Goal: Task Accomplishment & Management: Complete application form

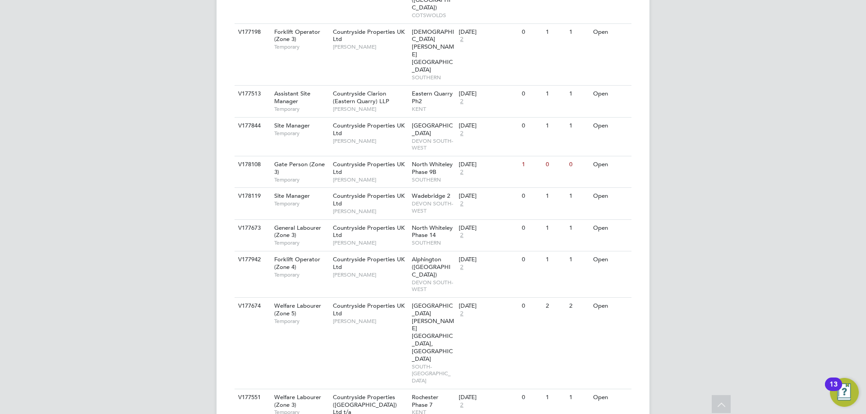
scroll to position [541, 0]
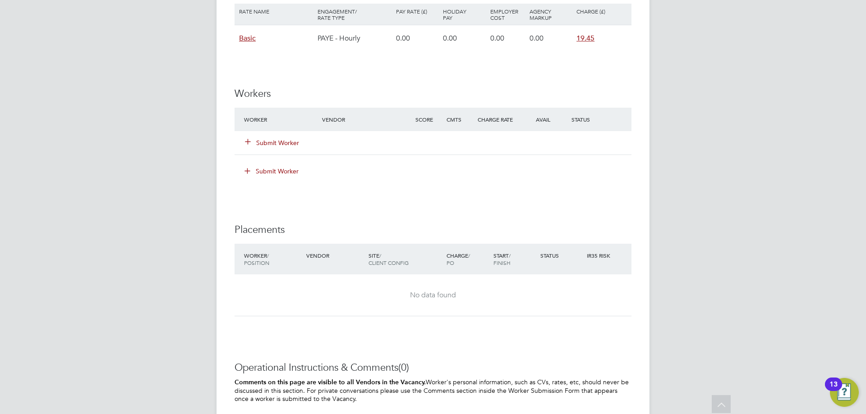
scroll to position [721, 0]
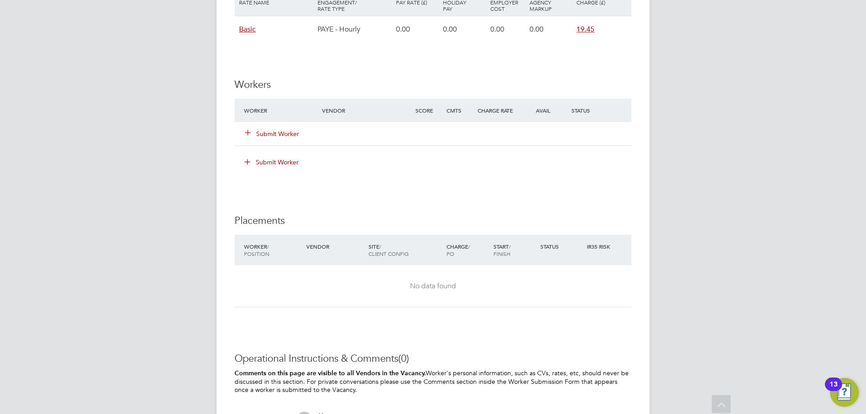
click at [280, 132] on button "Submit Worker" at bounding box center [272, 133] width 54 height 9
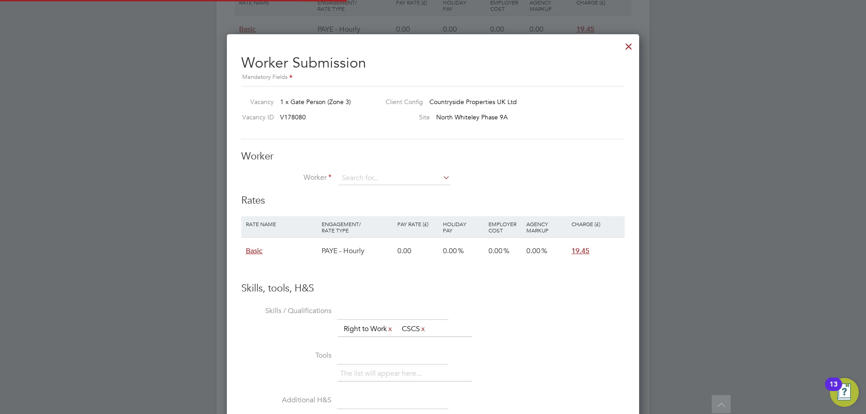
scroll to position [538, 413]
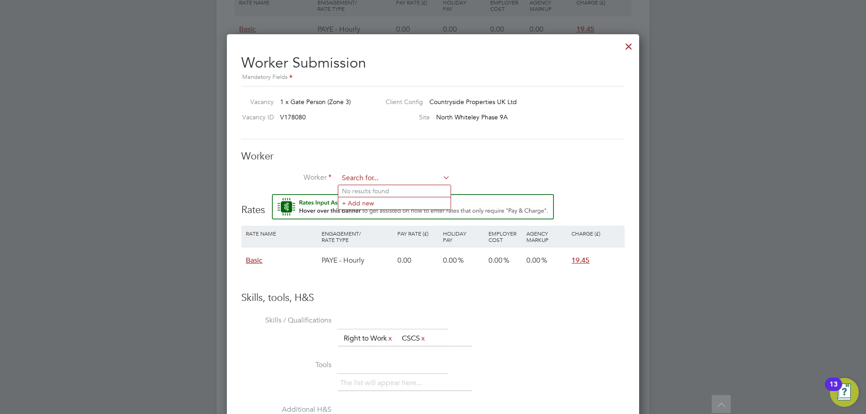
click at [372, 178] on input at bounding box center [394, 179] width 111 height 14
type input "[PERSON_NAME]"
click at [380, 180] on input at bounding box center [394, 179] width 111 height 14
click at [374, 188] on li "Ighoteguono [PERSON_NAME] (714447)" at bounding box center [411, 191] width 147 height 12
type input "Ighoteguono [PERSON_NAME] (714447)"
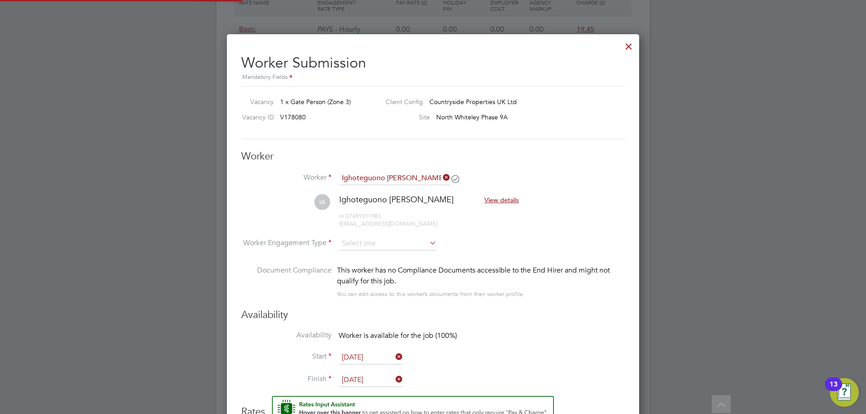
scroll to position [5, 5]
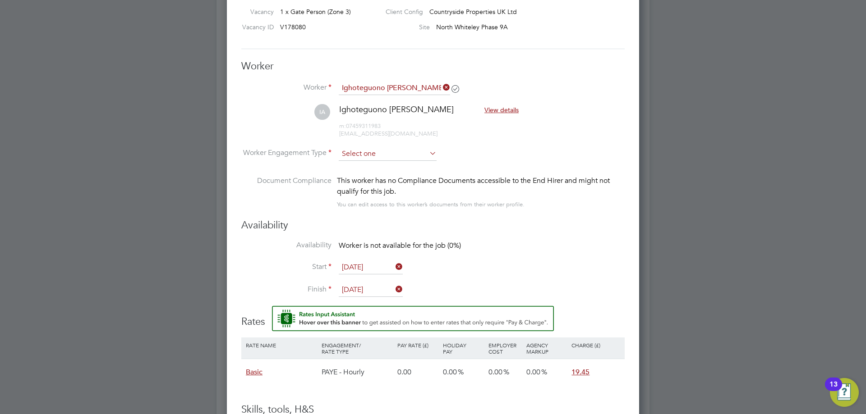
click at [361, 157] on input at bounding box center [388, 154] width 98 height 14
click at [363, 177] on li "PAYE" at bounding box center [387, 178] width 99 height 12
type input "PAYE"
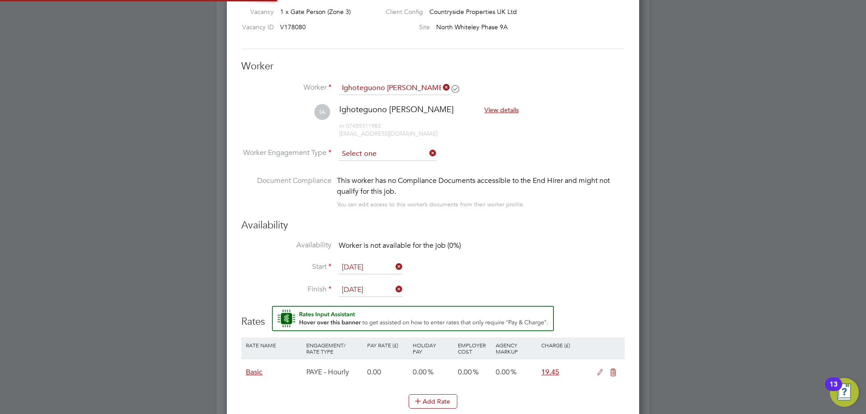
click at [358, 152] on input at bounding box center [388, 154] width 98 height 14
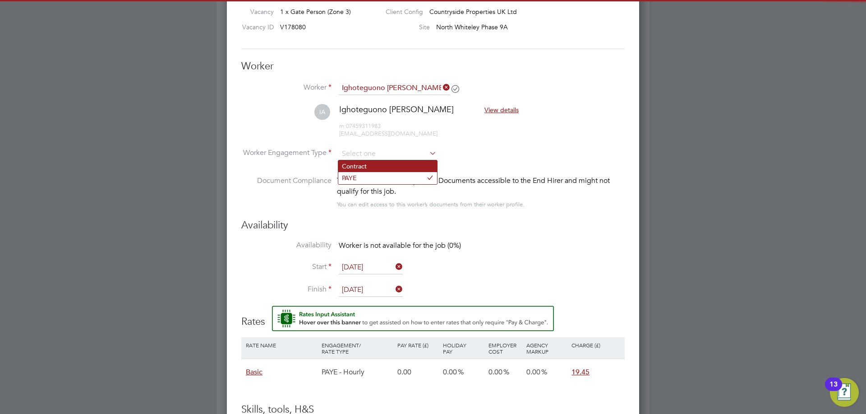
click at [357, 163] on li "Contract" at bounding box center [387, 167] width 99 height 12
type input "Contract"
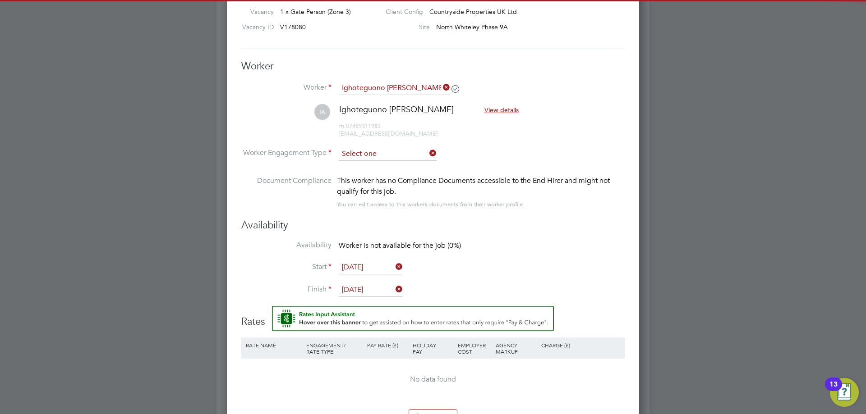
click at [366, 156] on input at bounding box center [388, 154] width 98 height 14
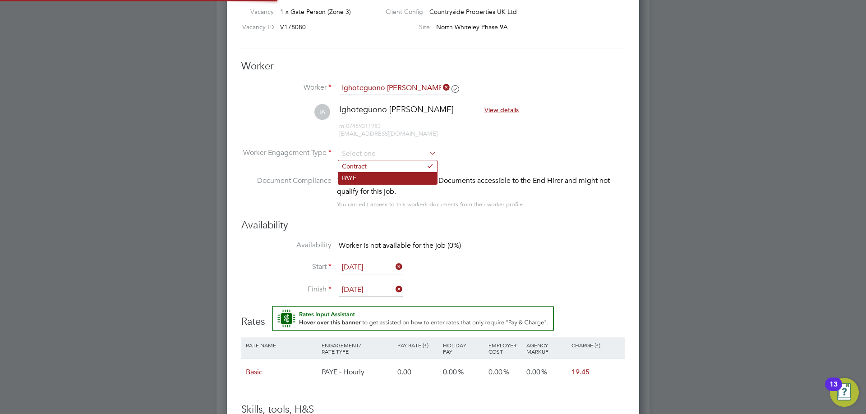
click at [364, 179] on li "PAYE" at bounding box center [387, 178] width 99 height 12
type input "PAYE"
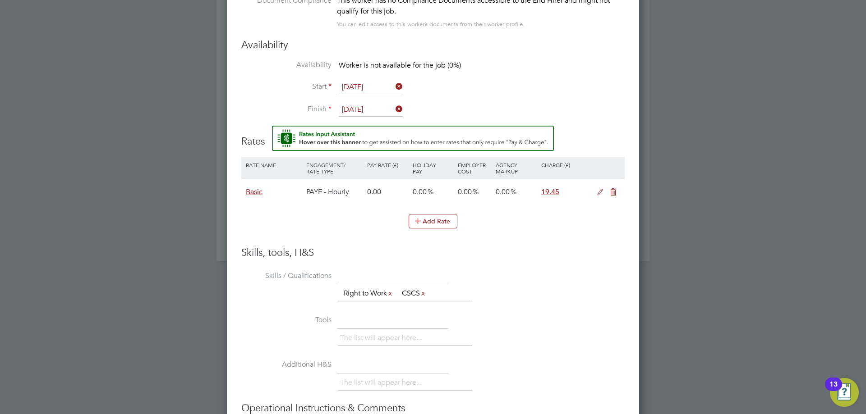
click at [374, 238] on li "Rate Name Engagement/ Rate Type Pay Rate (£) Holiday Pay Employer Cost Agency M…" at bounding box center [432, 201] width 383 height 89
click at [598, 192] on icon at bounding box center [599, 192] width 11 height 7
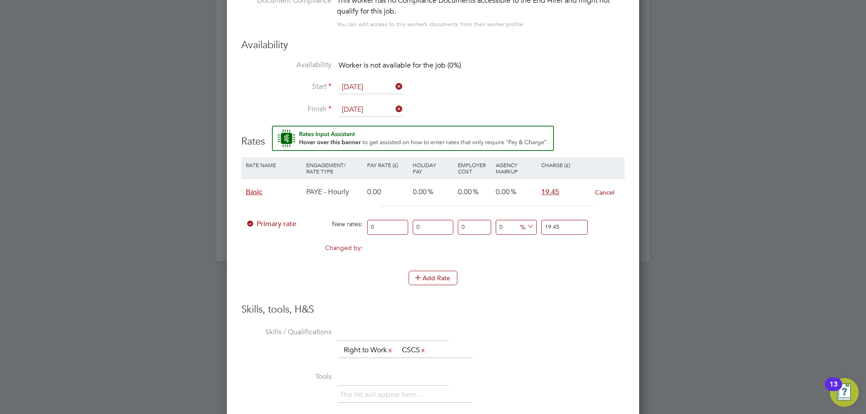
click at [388, 224] on input "0" at bounding box center [387, 227] width 41 height 15
drag, startPoint x: 387, startPoint y: 227, endPoint x: 352, endPoint y: 231, distance: 35.4
click at [352, 231] on div "Primary rate New rates: 0 0 n/a 0 n/a 0 0 % 19.45" at bounding box center [432, 228] width 383 height 24
type input "1"
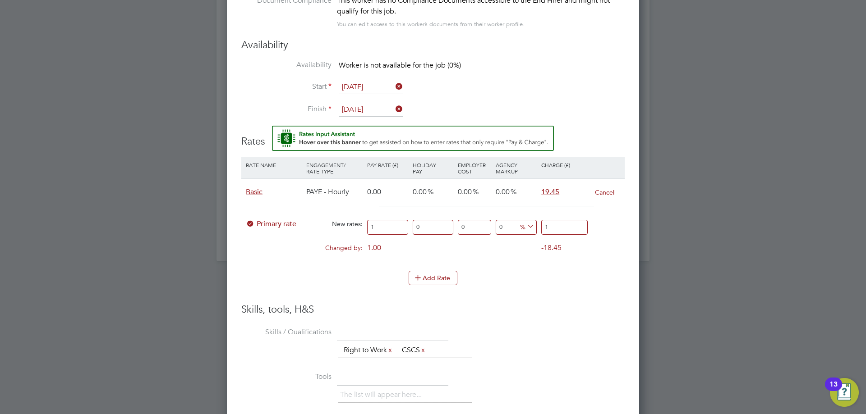
type input "16"
type input "16.2"
type input "16.25"
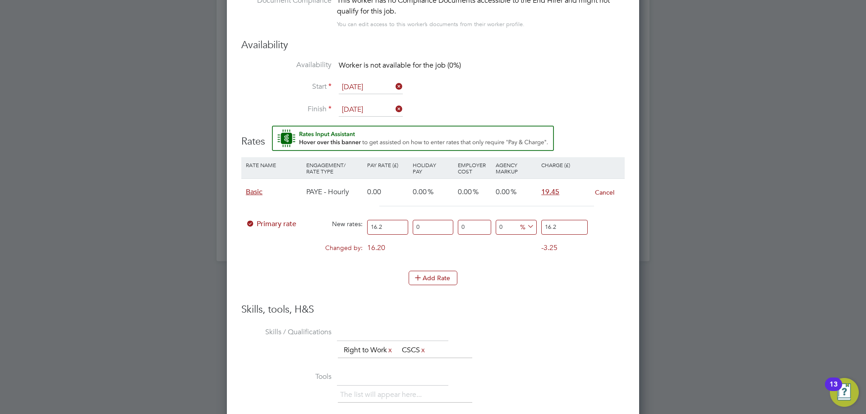
type input "16.25"
drag, startPoint x: 563, startPoint y: 222, endPoint x: 523, endPoint y: 230, distance: 40.6
click at [524, 231] on div "Primary rate New rates: 16.25 0 n/a 0 n/a 0 0 % 16.25" at bounding box center [432, 228] width 383 height 24
type input "-93.84615384615384"
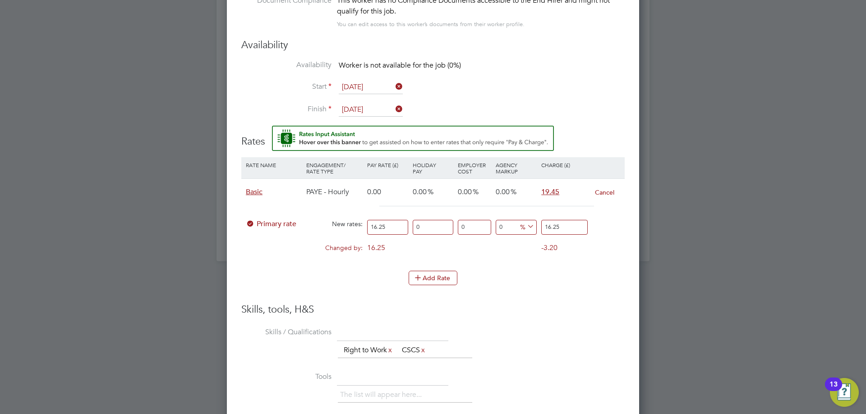
type input "1"
type input "16.923076923076923"
type input "19"
type input "19.384615384615383"
type input "19.4"
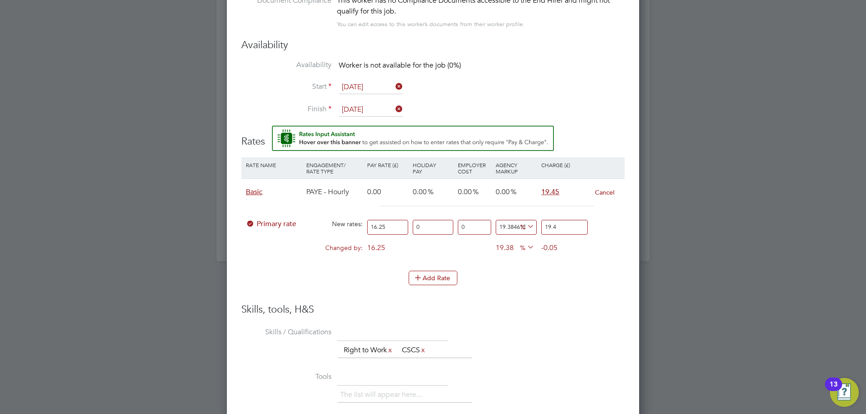
type input "19.692307692307693"
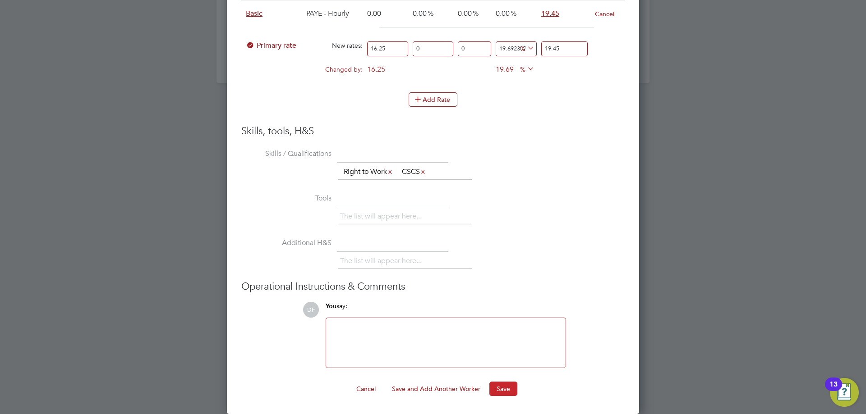
type input "19.45"
click at [505, 390] on button "Save" at bounding box center [503, 389] width 28 height 14
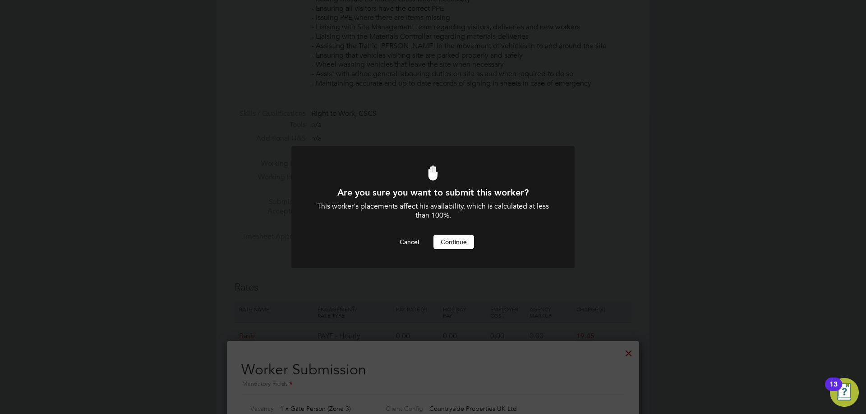
click at [449, 241] on button "Continue" at bounding box center [453, 242] width 41 height 14
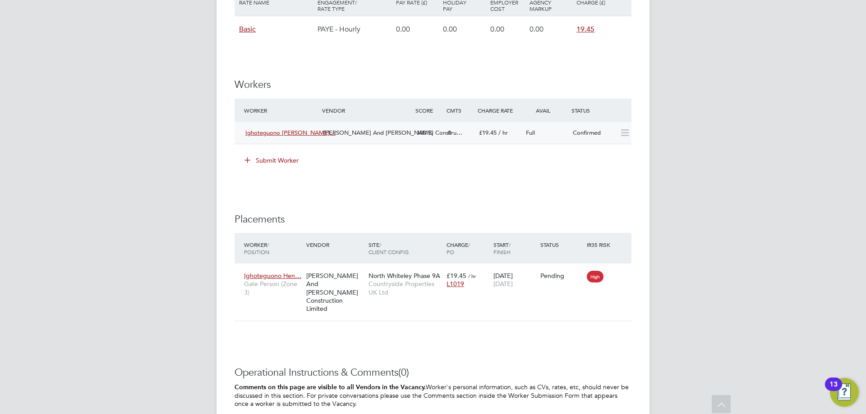
click at [342, 130] on span "[PERSON_NAME] And [PERSON_NAME] Constru…" at bounding box center [392, 133] width 139 height 8
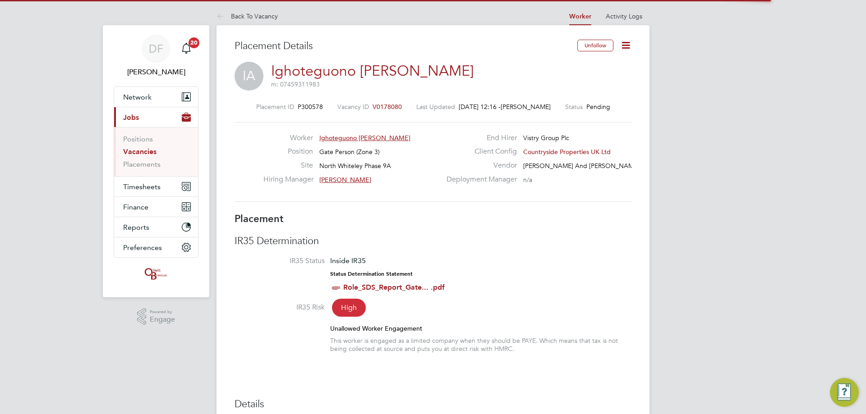
click at [628, 42] on icon at bounding box center [625, 45] width 11 height 11
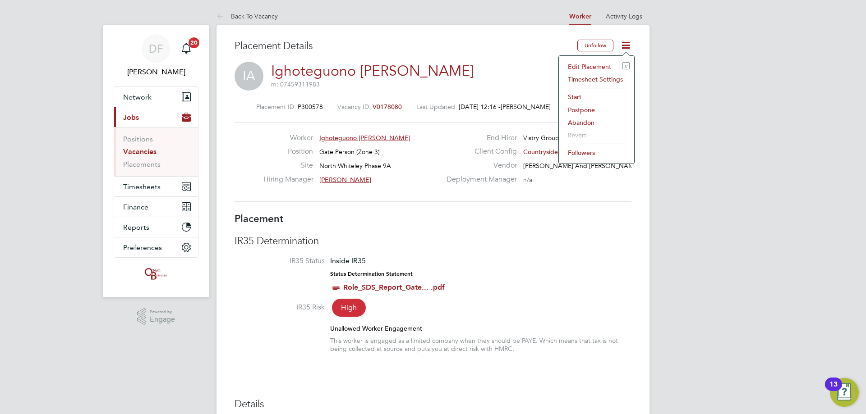
click at [579, 96] on li "Start" at bounding box center [596, 97] width 66 height 13
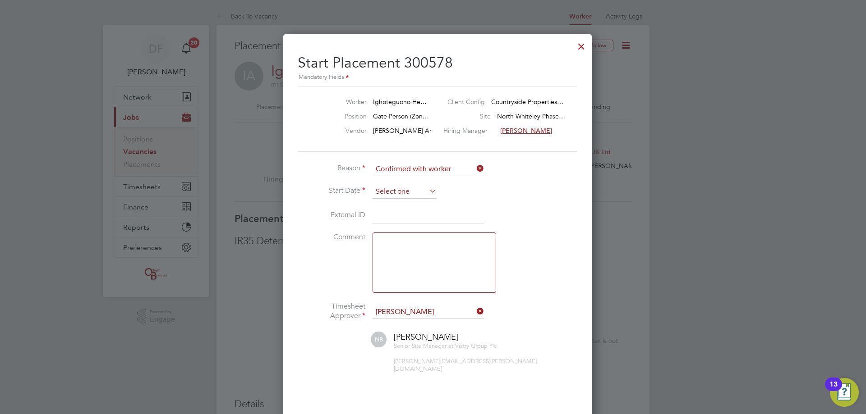
click at [393, 189] on input at bounding box center [404, 192] width 64 height 14
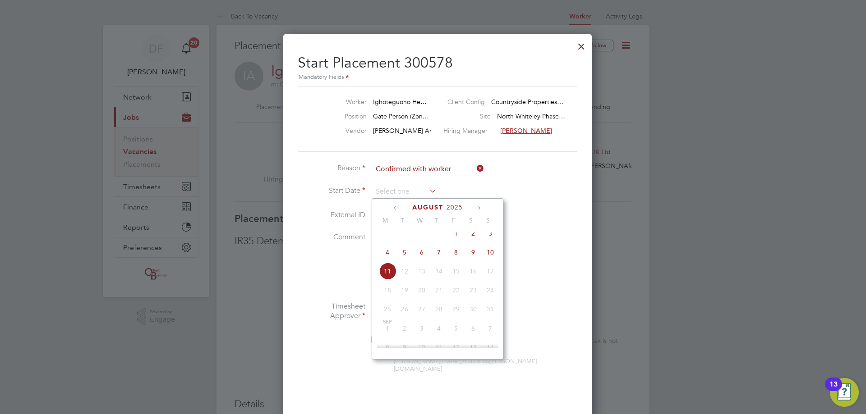
click at [395, 208] on icon at bounding box center [396, 208] width 9 height 10
click at [389, 317] on span "28" at bounding box center [387, 312] width 17 height 17
type input "[DATE]"
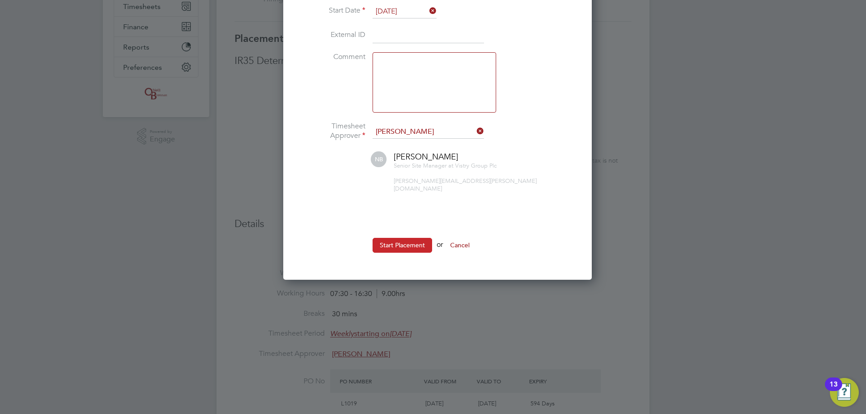
click at [402, 243] on button "Start Placement" at bounding box center [402, 245] width 60 height 14
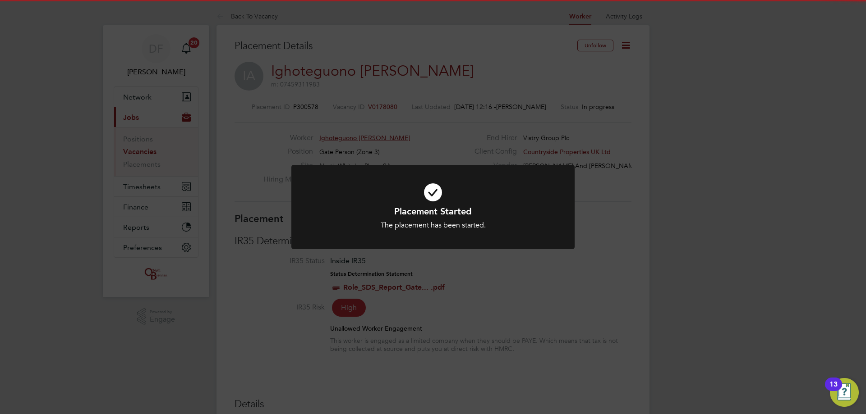
click at [416, 130] on div "Placement Started The placement has been started. Cancel Okay" at bounding box center [433, 207] width 866 height 414
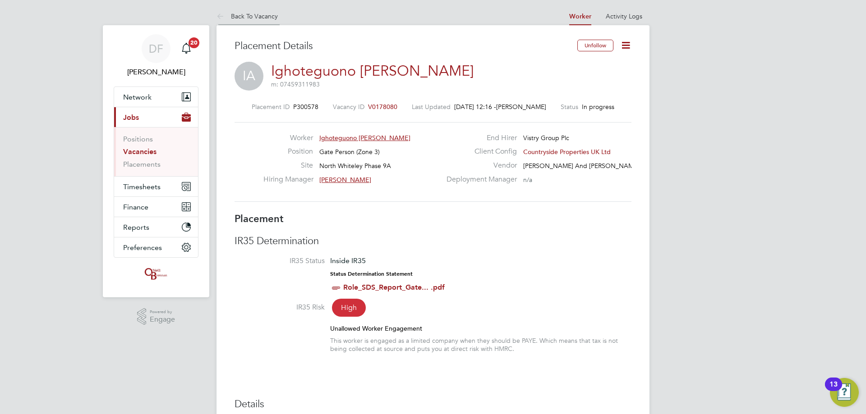
click at [249, 15] on link "Back To Vacancy" at bounding box center [246, 16] width 61 height 8
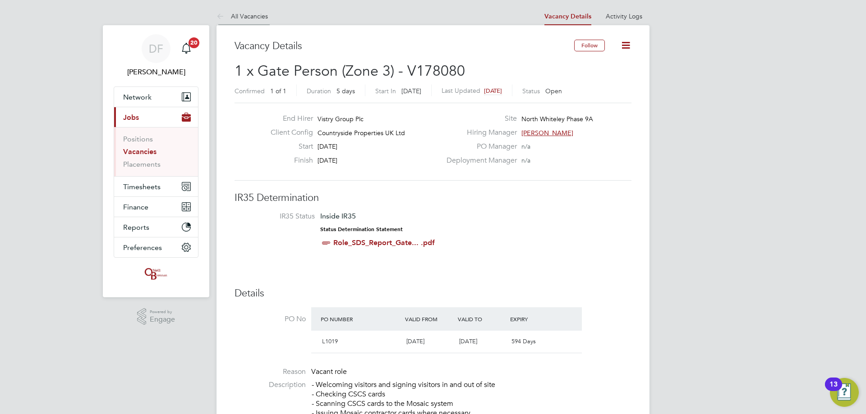
click at [236, 17] on link "All Vacancies" at bounding box center [241, 16] width 51 height 8
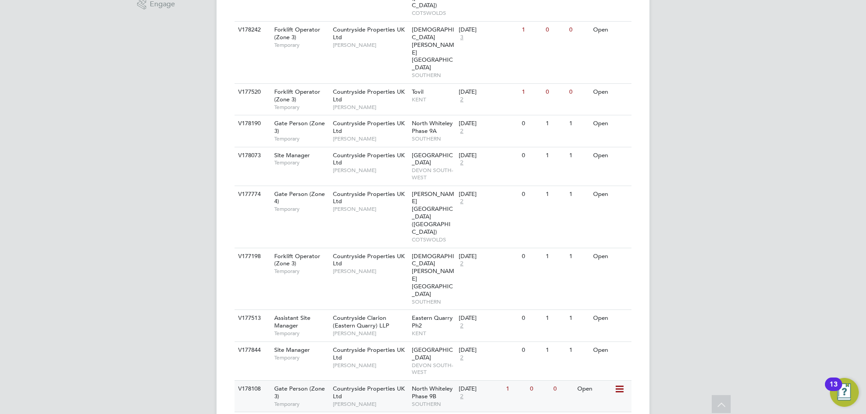
click at [522, 381] on div "1" at bounding box center [515, 389] width 23 height 17
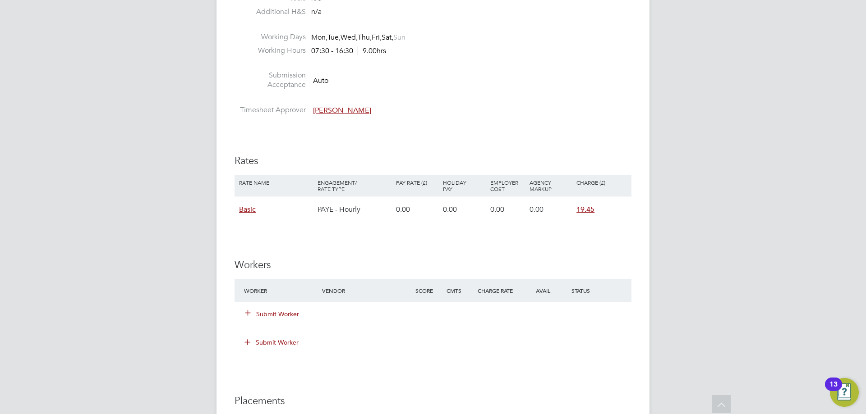
click at [275, 312] on button "Submit Worker" at bounding box center [272, 314] width 54 height 9
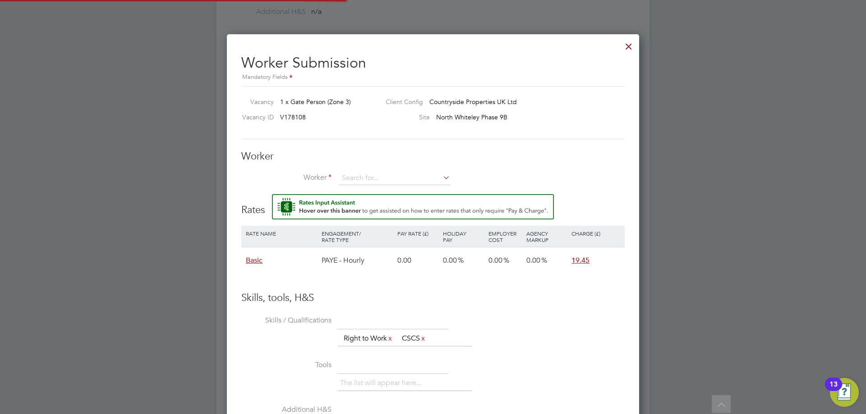
scroll to position [547, 413]
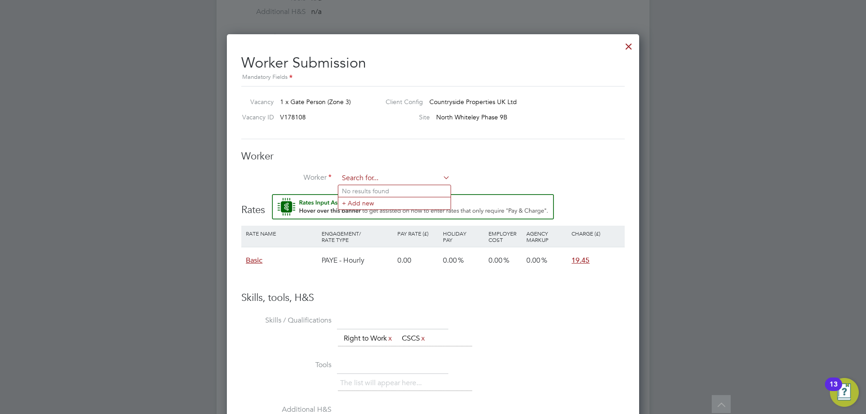
click at [371, 175] on input at bounding box center [394, 179] width 111 height 14
click at [367, 193] on li "Ighoteguono [PERSON_NAME] (714447)" at bounding box center [411, 191] width 147 height 12
type input "Ighoteguono [PERSON_NAME] (714447)"
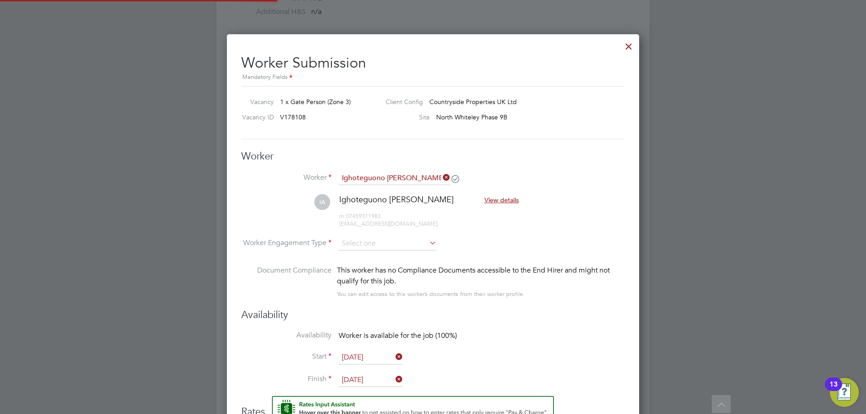
scroll to position [749, 413]
type input "29 Sep 2025"
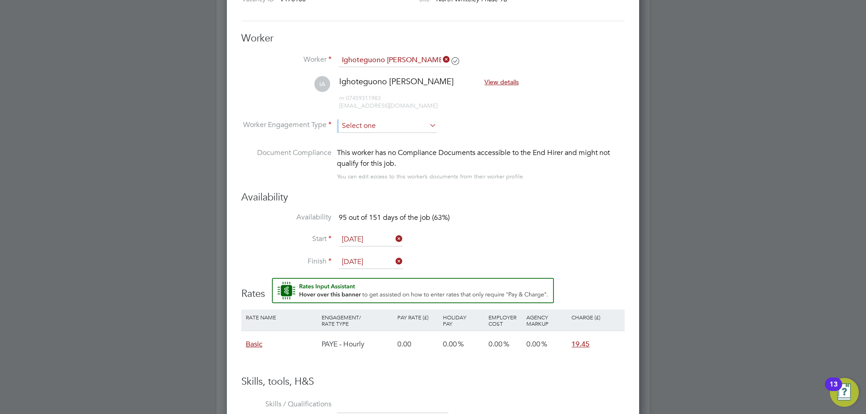
click at [370, 131] on li "Worker Engagement Type" at bounding box center [432, 133] width 383 height 28
click at [369, 128] on input at bounding box center [388, 126] width 98 height 14
click at [362, 149] on li "PAYE" at bounding box center [387, 150] width 99 height 12
type input "PAYE"
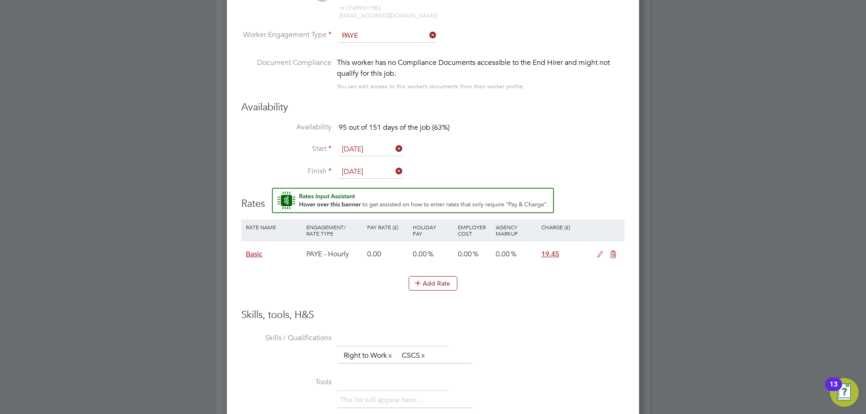
click at [364, 148] on input "29 Sep 2025" at bounding box center [371, 150] width 64 height 14
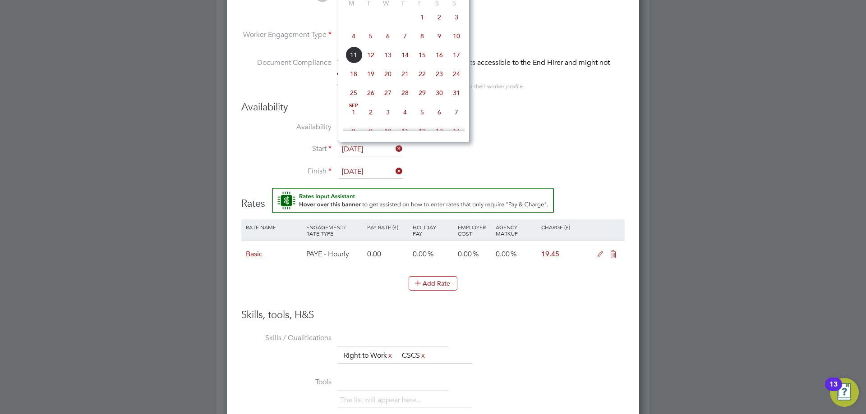
click at [356, 43] on span "4" at bounding box center [353, 36] width 17 height 17
type input "[DATE]"
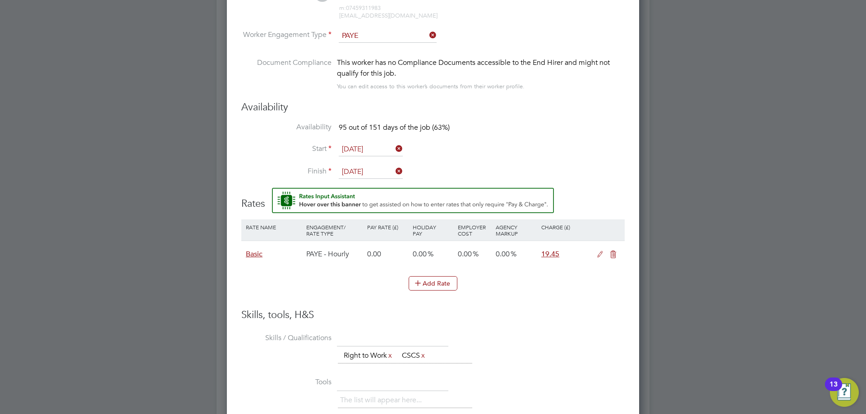
click at [508, 167] on li "Finish 01 Jan 2026" at bounding box center [432, 176] width 383 height 23
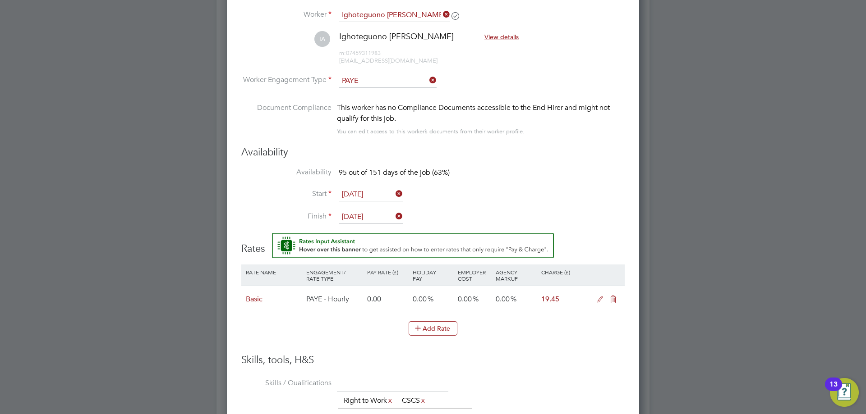
click at [597, 298] on icon at bounding box center [599, 299] width 11 height 7
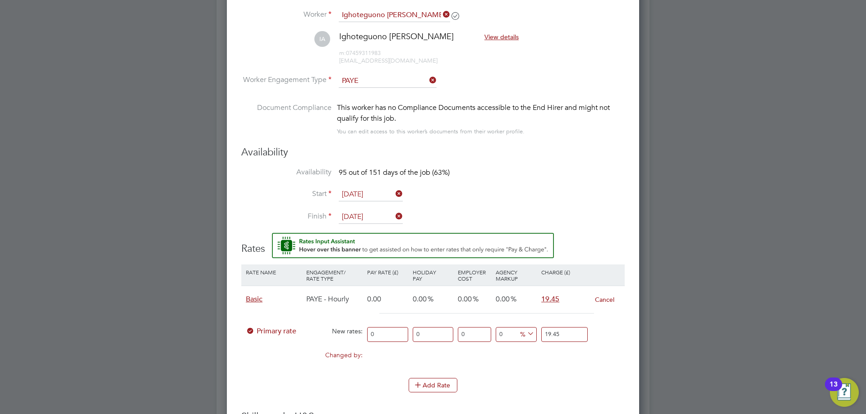
drag, startPoint x: 385, startPoint y: 330, endPoint x: 369, endPoint y: 335, distance: 16.3
click at [369, 335] on input "0" at bounding box center [387, 334] width 41 height 15
type input "1"
type input "16"
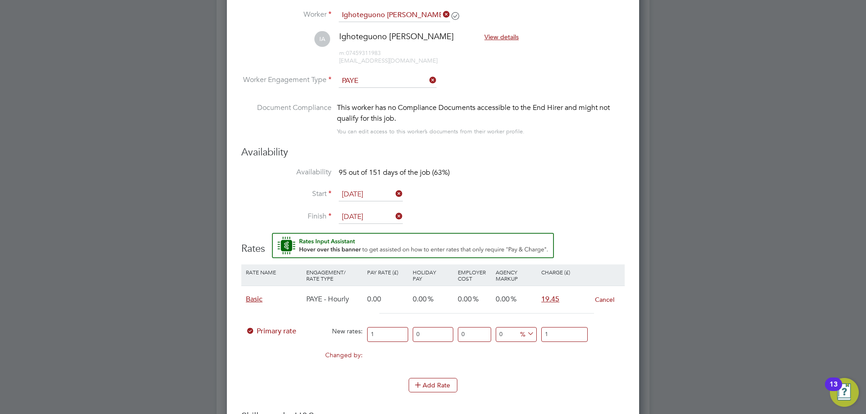
type input "16"
type input "16.2"
type input "16.25"
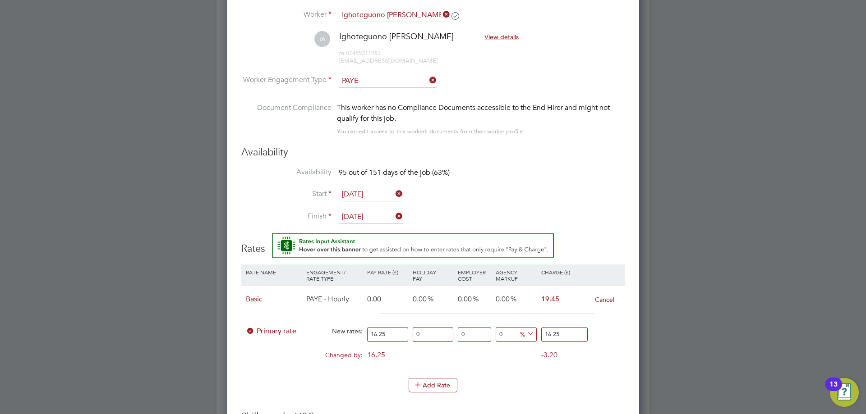
type input "16.25"
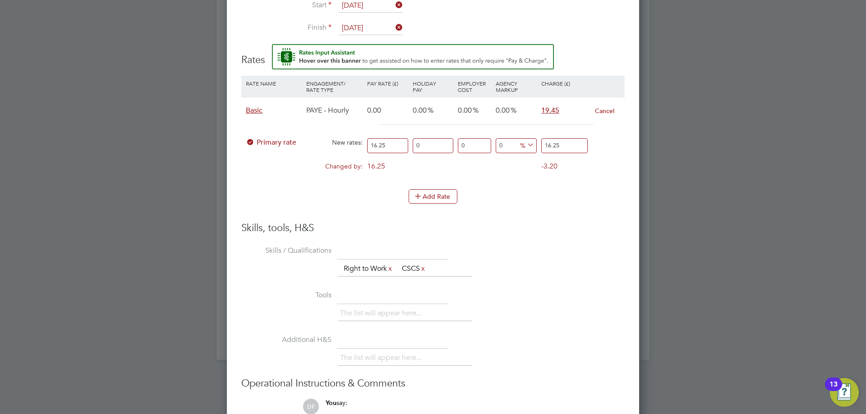
drag, startPoint x: 568, startPoint y: 140, endPoint x: 532, endPoint y: 144, distance: 35.4
click at [532, 144] on div "Primary rate New rates: 16.25 0 n/a 0 n/a 0 0 % 16.25" at bounding box center [432, 146] width 383 height 24
type input "-93.84615384615384"
type input "1"
type input "16.923076923076923"
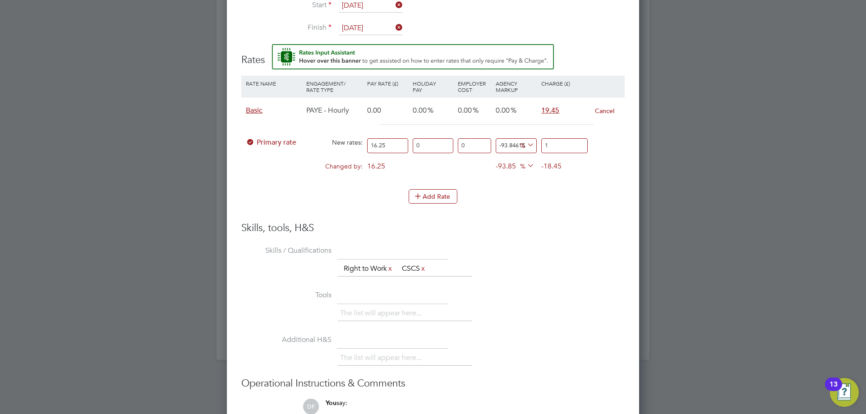
type input "19"
type input "19.384615384615383"
type input "19.4"
type input "19.692307692307693"
type input "19.45"
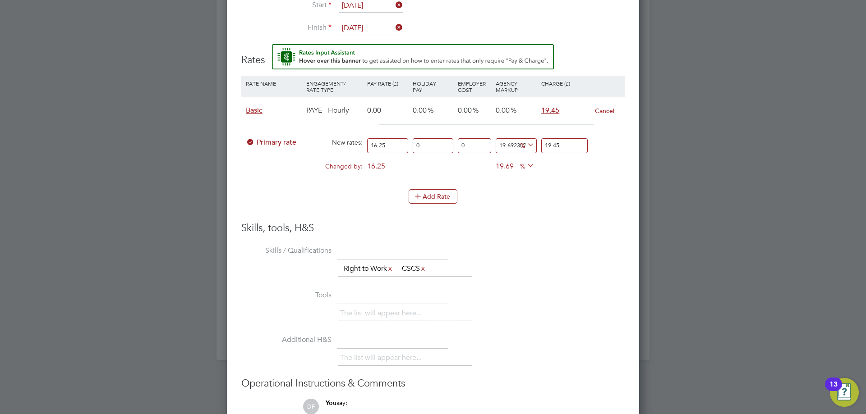
click at [573, 268] on div "The list will appear here... Right to Work x CSCS x" at bounding box center [481, 270] width 287 height 18
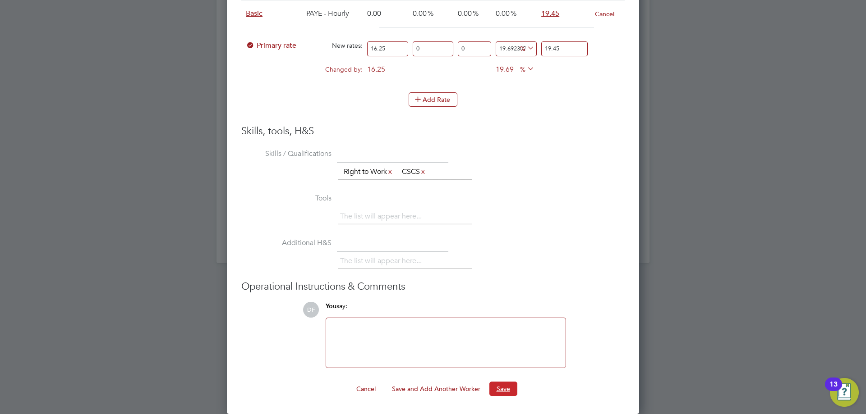
click at [501, 391] on button "Save" at bounding box center [503, 389] width 28 height 14
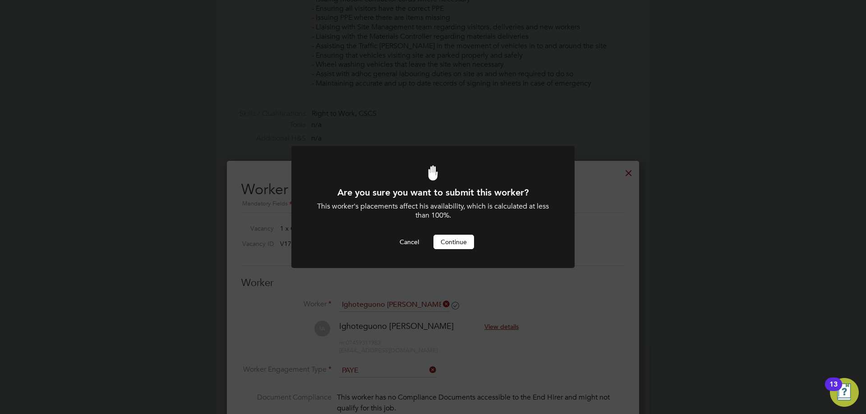
click at [456, 243] on button "Continue" at bounding box center [453, 242] width 41 height 14
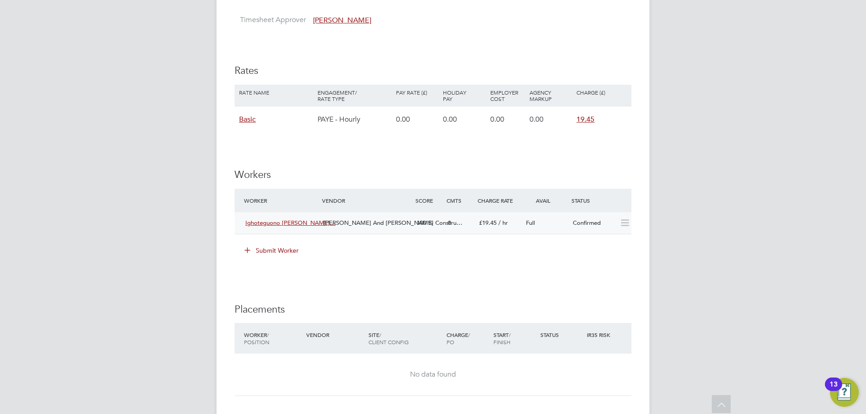
click at [346, 229] on div "[PERSON_NAME] And [PERSON_NAME] Constru…" at bounding box center [366, 223] width 93 height 15
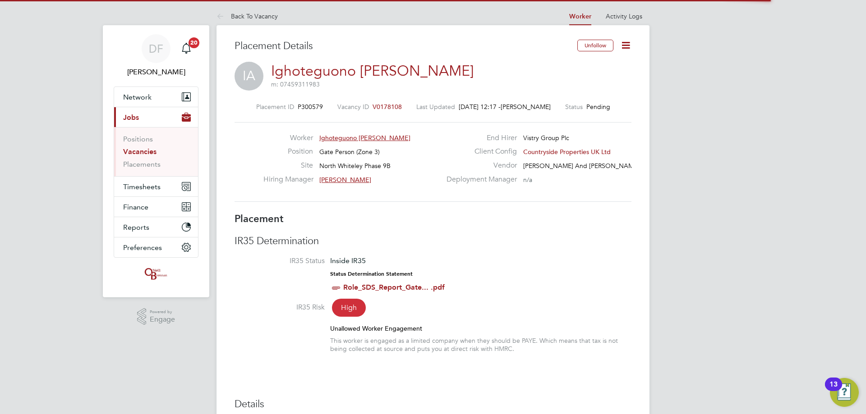
drag, startPoint x: 629, startPoint y: 45, endPoint x: 624, endPoint y: 50, distance: 6.7
click at [629, 45] on icon at bounding box center [625, 45] width 11 height 11
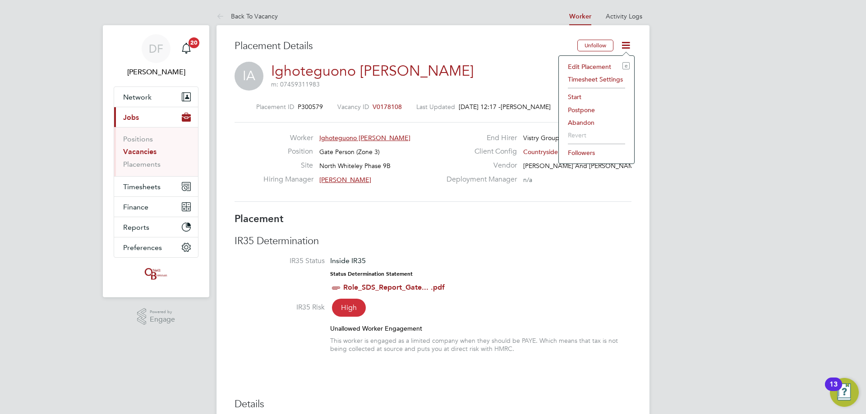
click at [580, 93] on li "Start" at bounding box center [596, 97] width 66 height 13
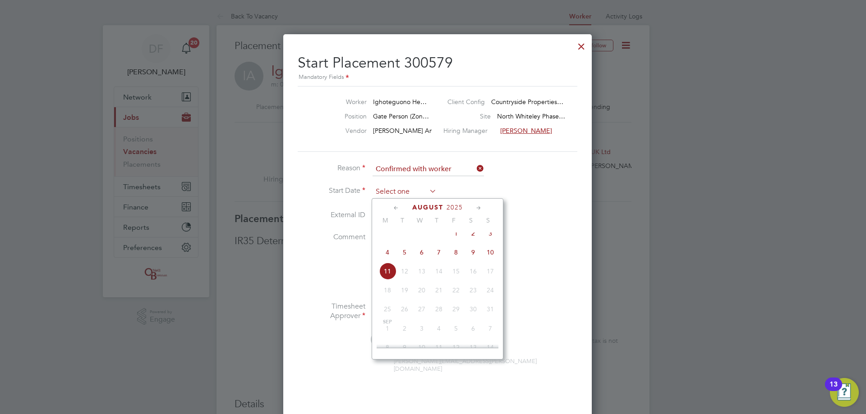
click at [421, 187] on input at bounding box center [404, 192] width 64 height 14
click at [386, 257] on span "4" at bounding box center [387, 252] width 17 height 17
type input "[DATE]"
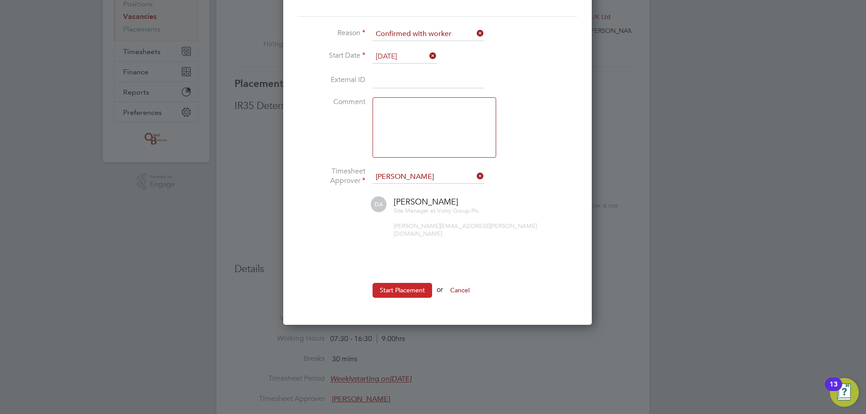
click at [408, 283] on button "Start Placement" at bounding box center [402, 290] width 60 height 14
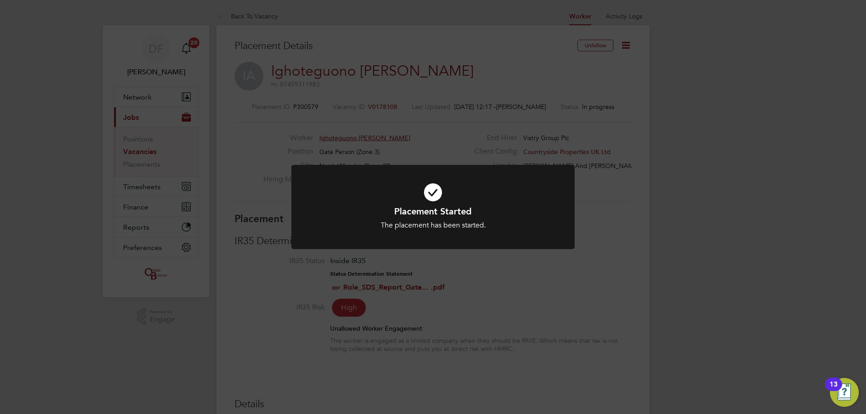
click at [418, 85] on div "Placement Started The placement has been started. Cancel Okay" at bounding box center [433, 207] width 866 height 414
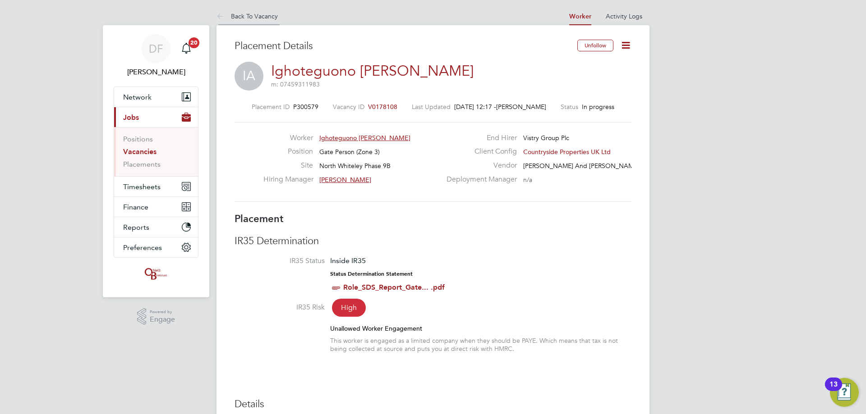
click at [236, 15] on link "Back To Vacancy" at bounding box center [246, 16] width 61 height 8
